Goal: Find specific page/section: Find specific page/section

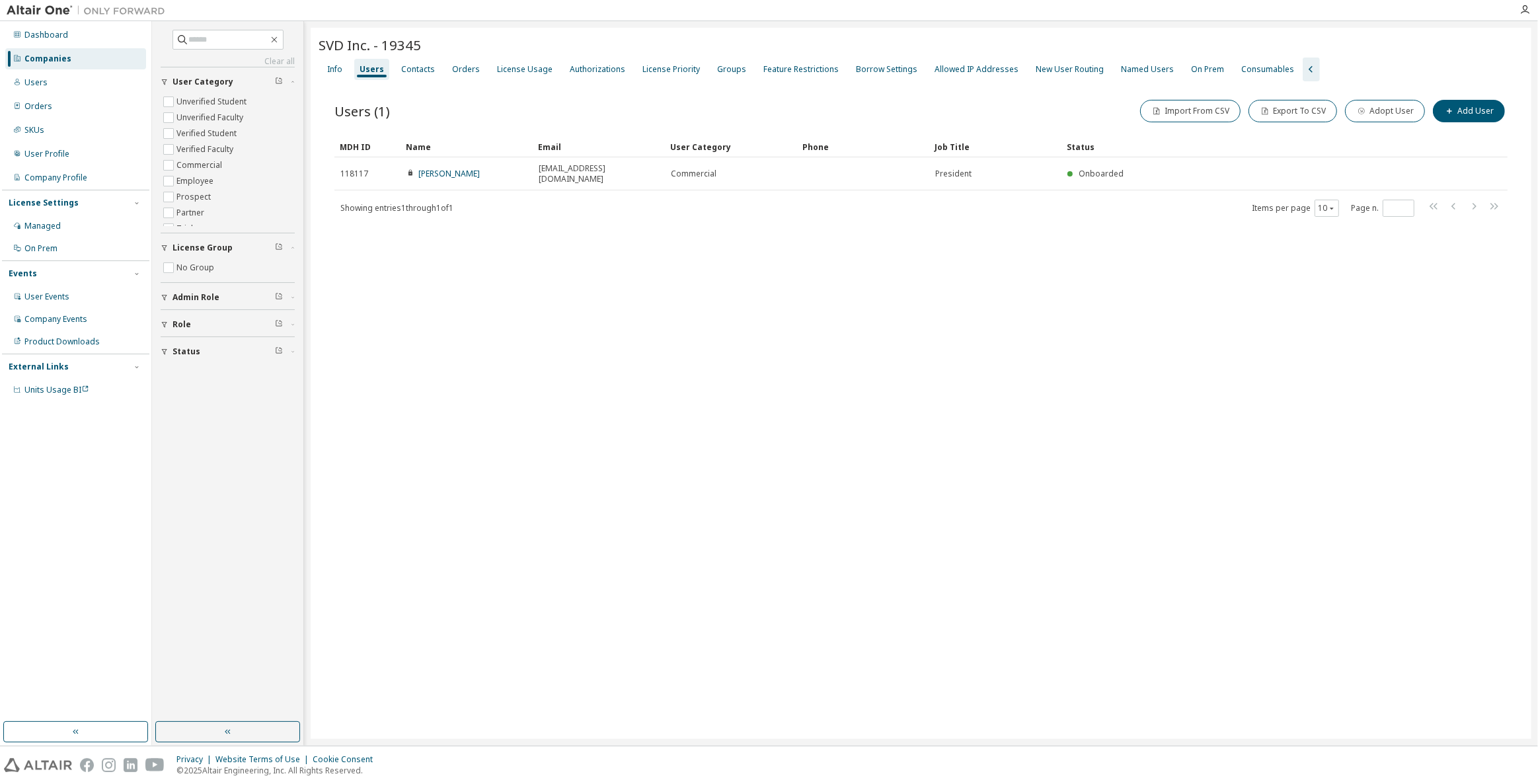
click at [83, 56] on div "Companies" at bounding box center [75, 59] width 141 height 21
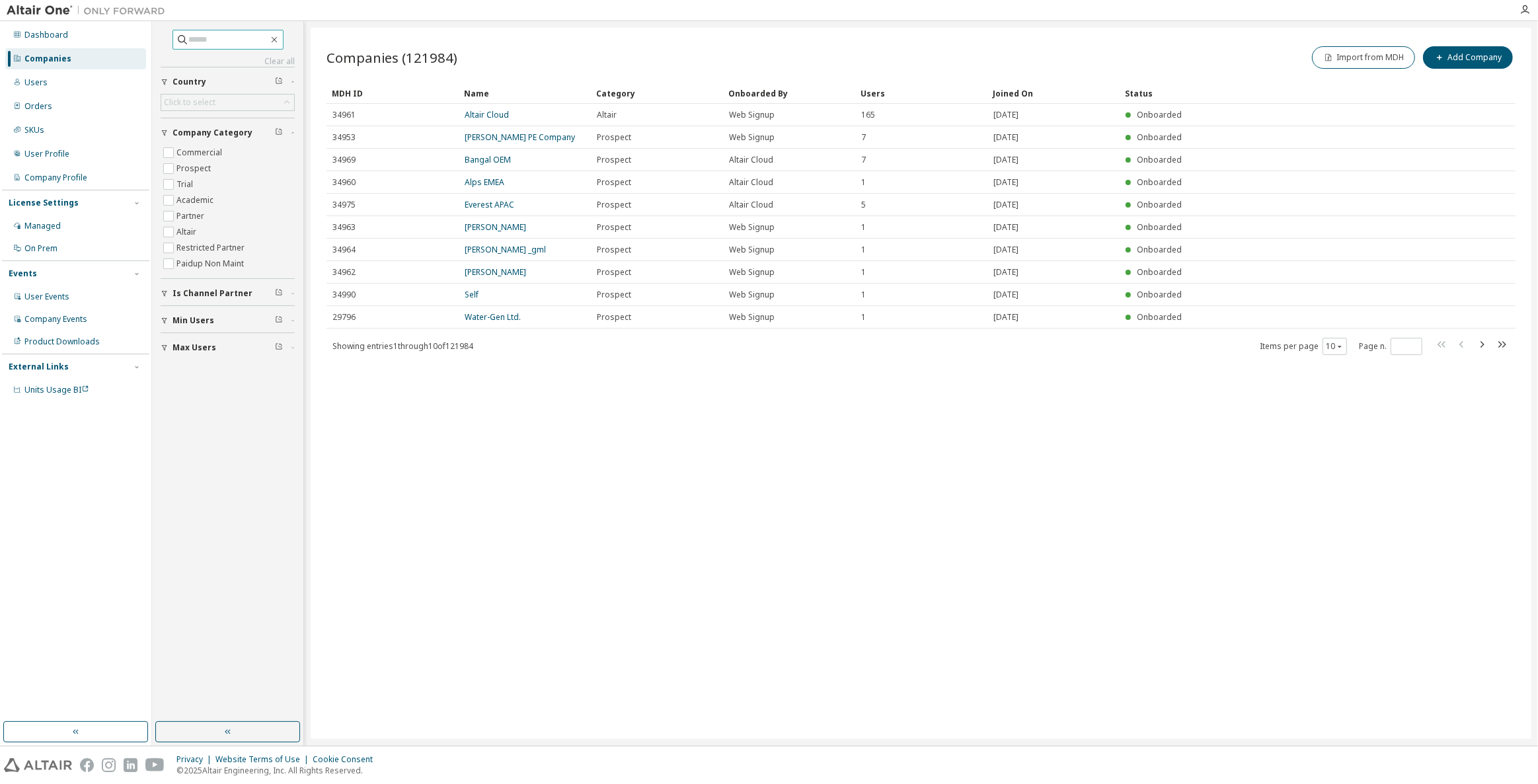
click at [230, 39] on input "text" at bounding box center [229, 40] width 79 height 13
type input "*****"
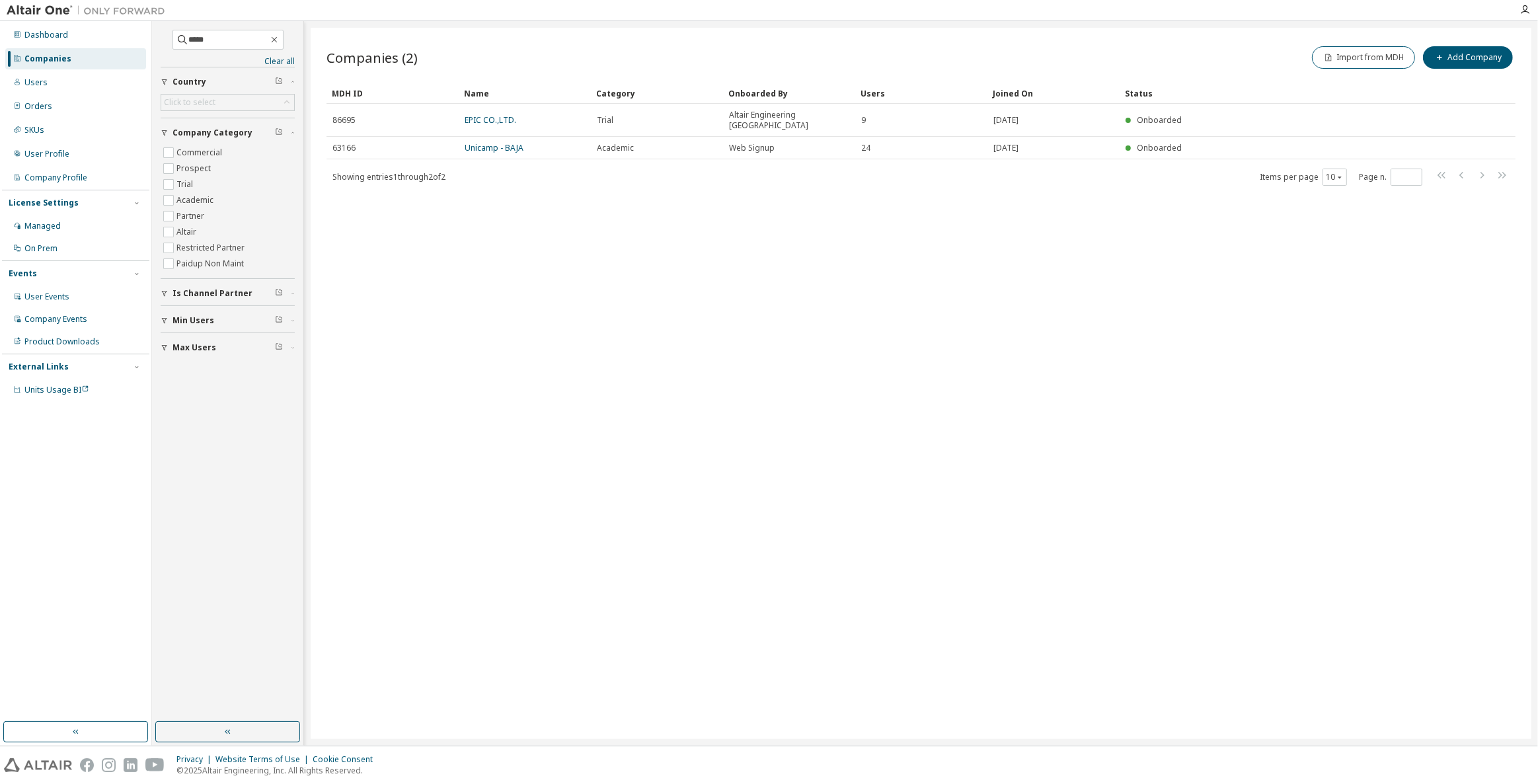
click at [511, 116] on link "EPIC CO.,LTD." at bounding box center [490, 120] width 51 height 11
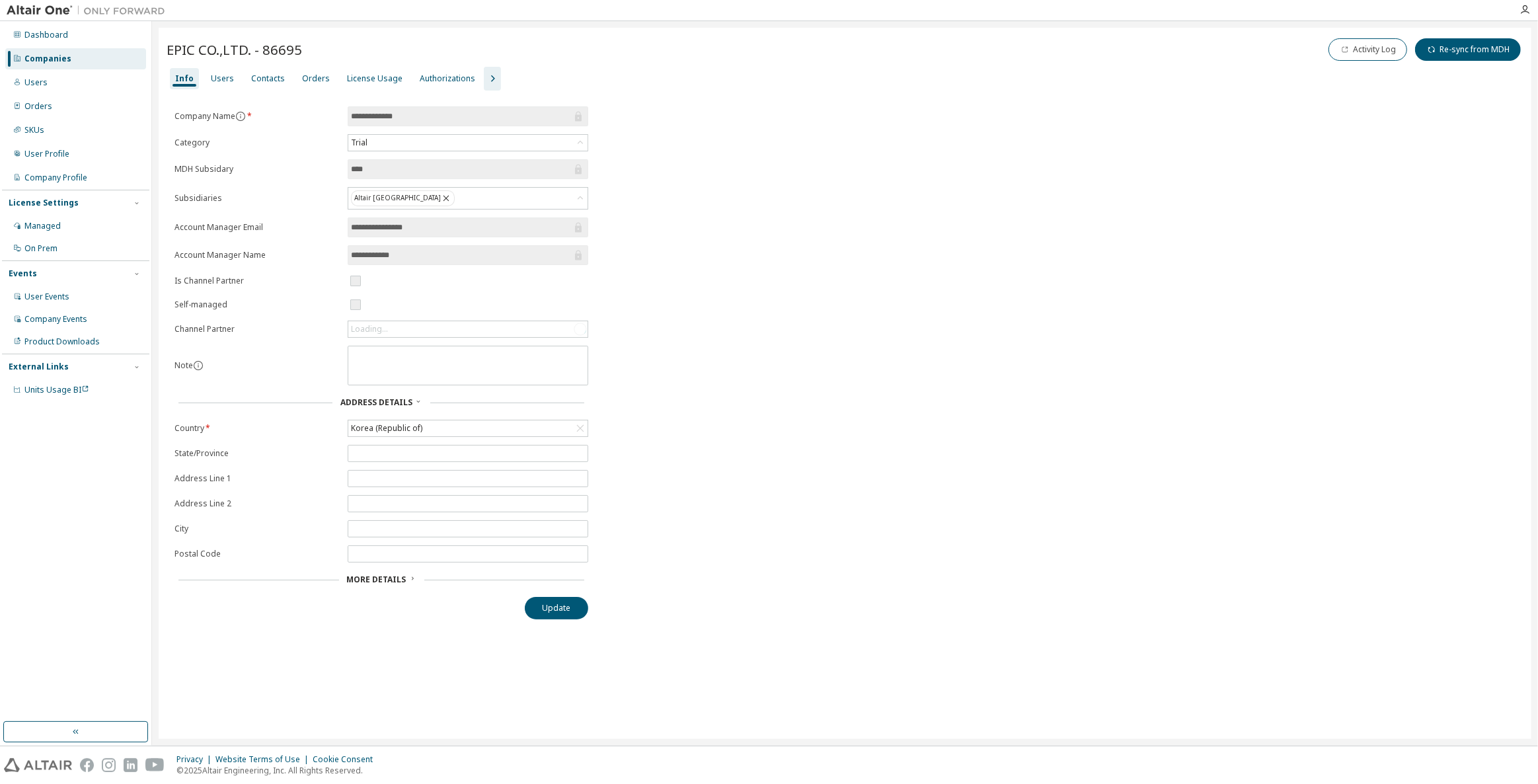
click at [485, 71] on span "button" at bounding box center [493, 79] width 16 height 16
click at [547, 72] on div "Info Users Contacts Orders License Usage Authorizations License Priority Groups…" at bounding box center [845, 79] width 1357 height 24
click at [578, 73] on div "Groups" at bounding box center [582, 79] width 29 height 11
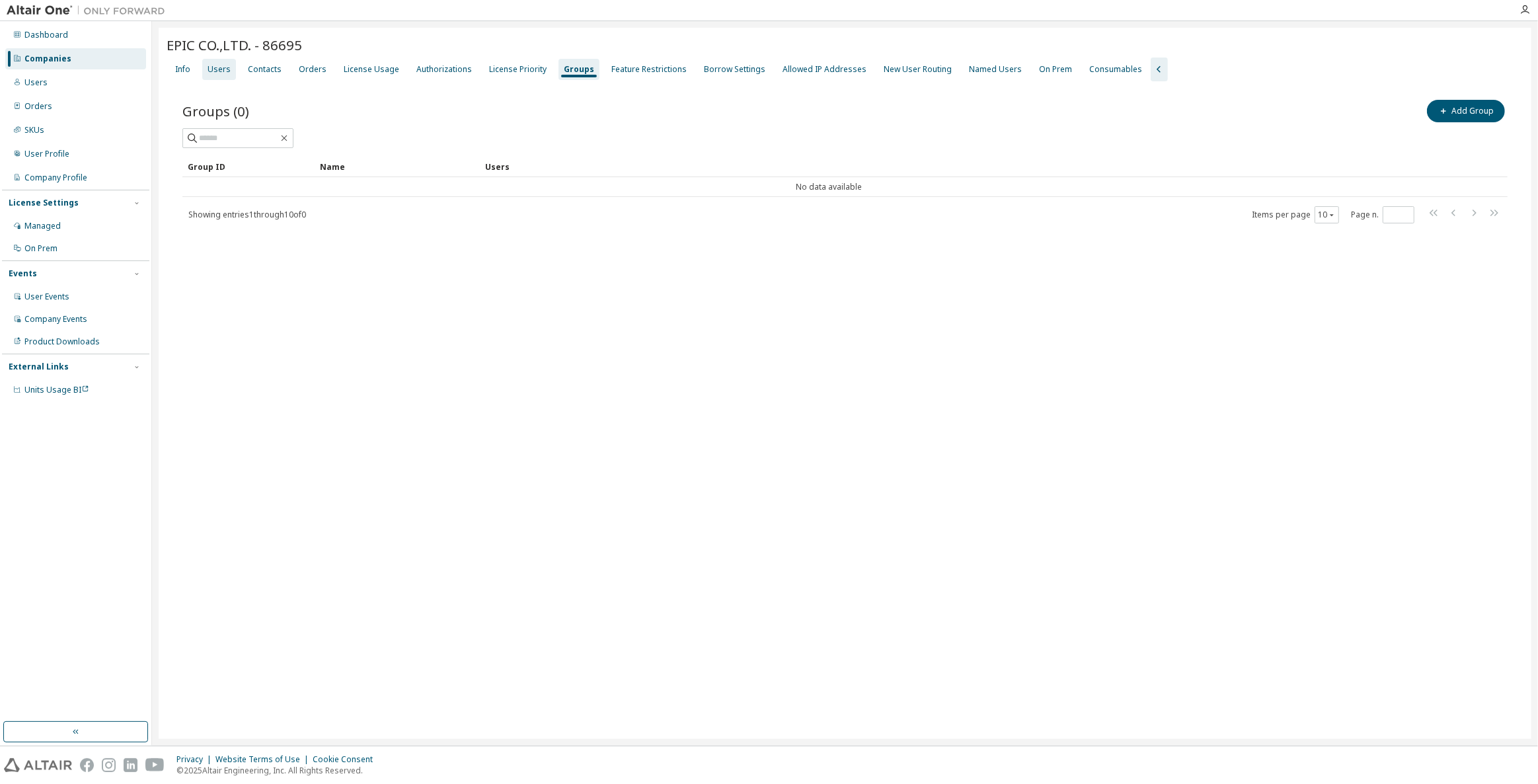
click at [221, 68] on div "Users" at bounding box center [219, 69] width 23 height 11
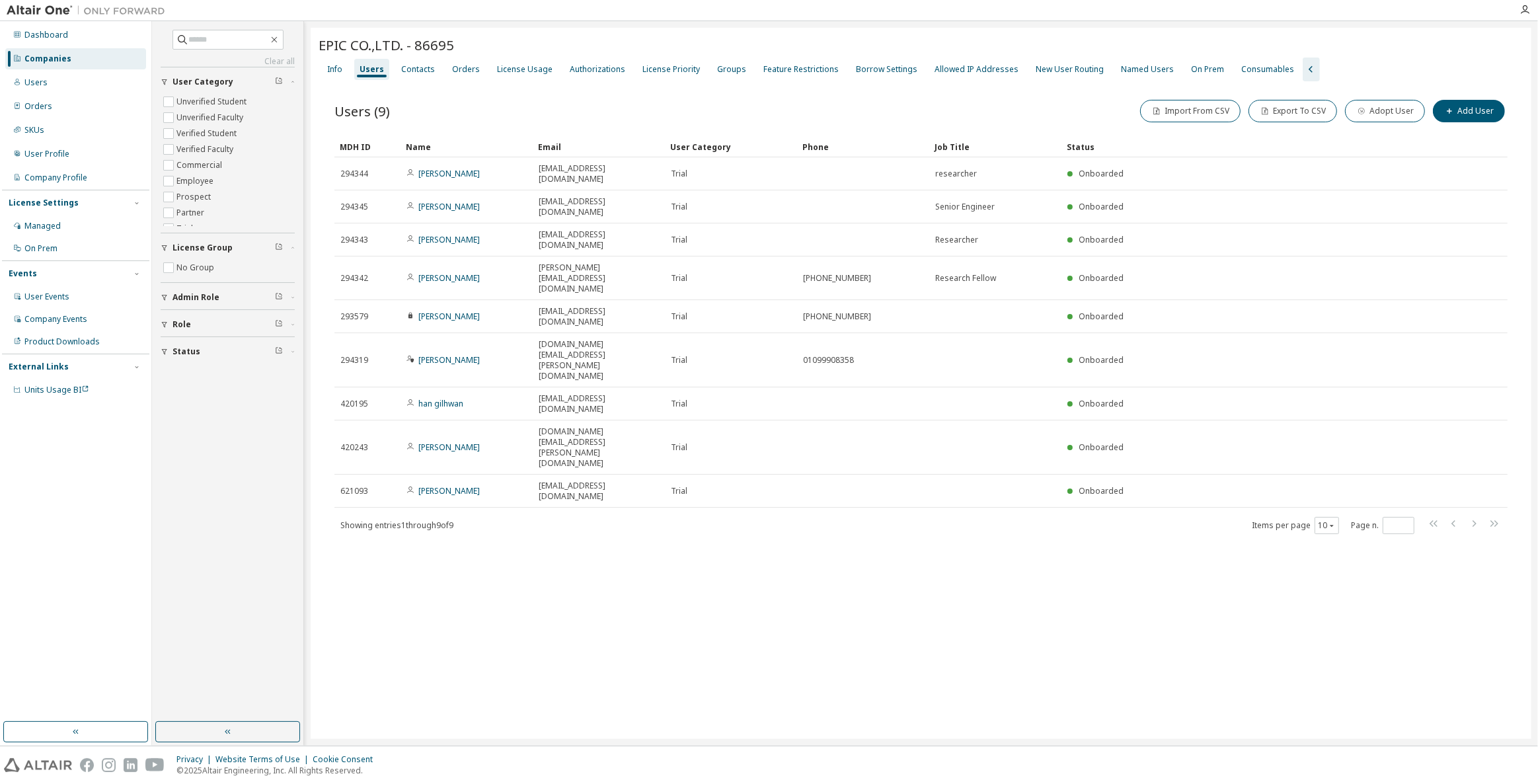
click at [977, 402] on div "Users (9) Import From CSV Export To CSV Adopt User Add User Clear Load Save Sav…" at bounding box center [921, 325] width 1205 height 488
